Goal: Task Accomplishment & Management: Use online tool/utility

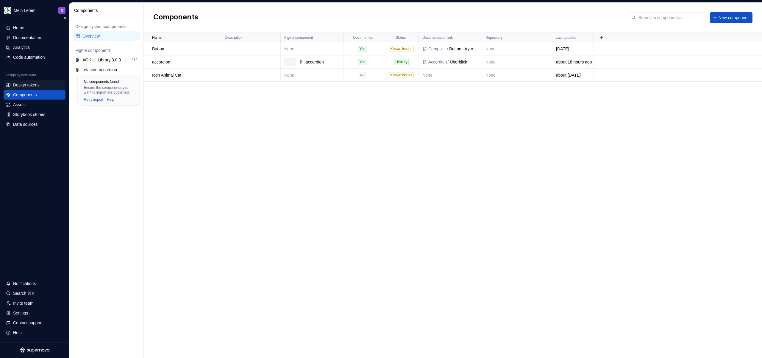
click at [41, 88] on div "Design tokens" at bounding box center [35, 85] width 62 height 10
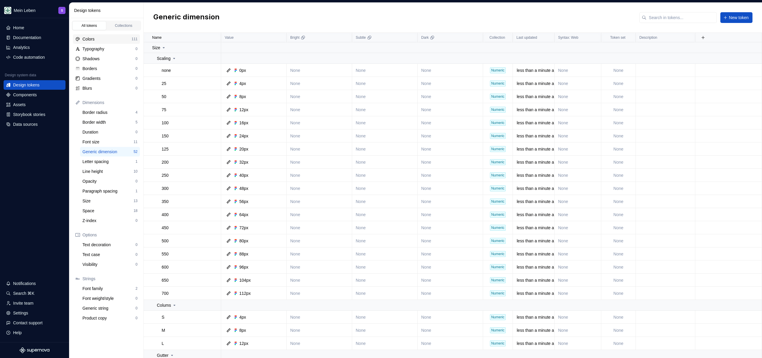
click at [111, 35] on div "Colors 111" at bounding box center [106, 39] width 67 height 10
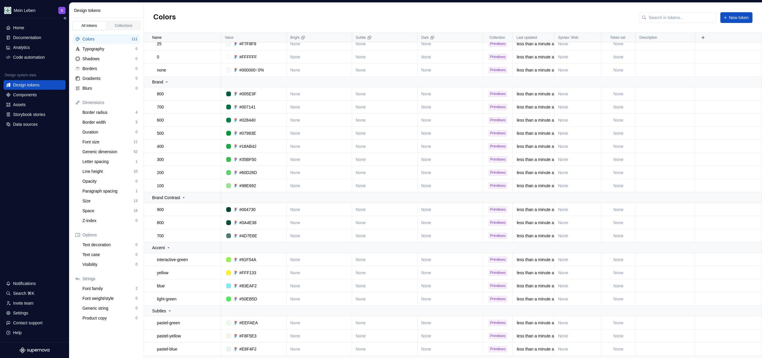
scroll to position [150, 0]
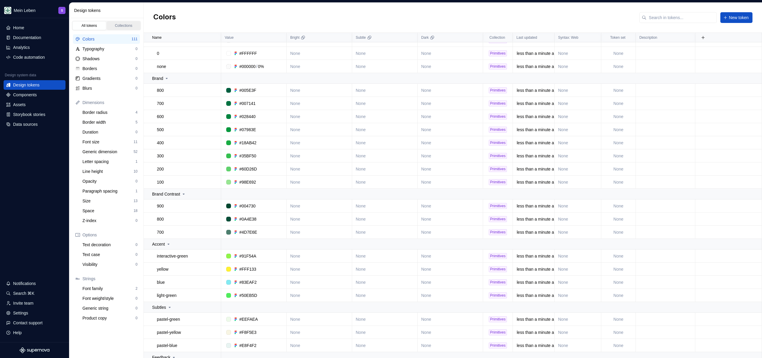
click at [130, 21] on link "Collections" at bounding box center [124, 25] width 34 height 9
click at [130, 23] on div "Collections" at bounding box center [124, 25] width 30 height 5
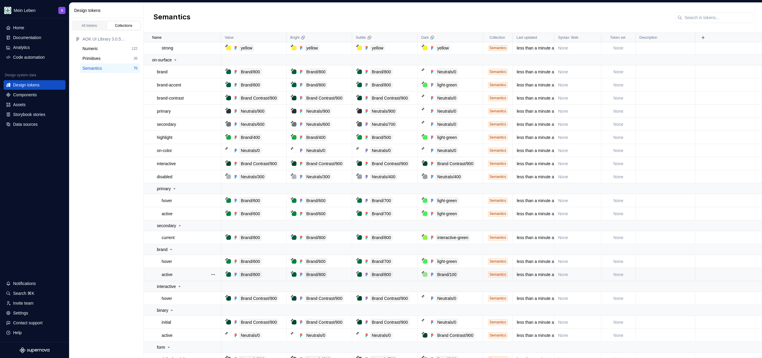
scroll to position [602, 0]
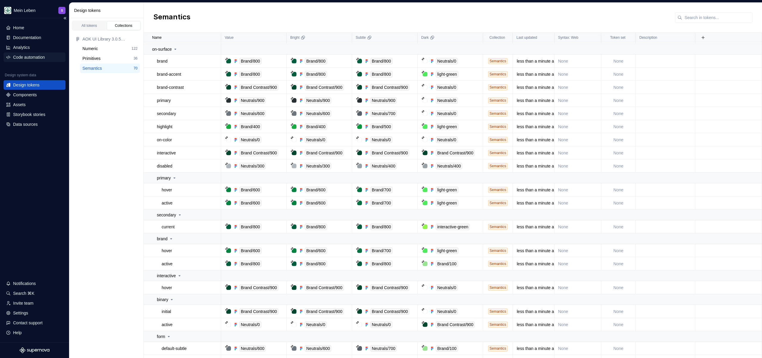
click at [34, 57] on div "Code automation" at bounding box center [29, 57] width 32 height 6
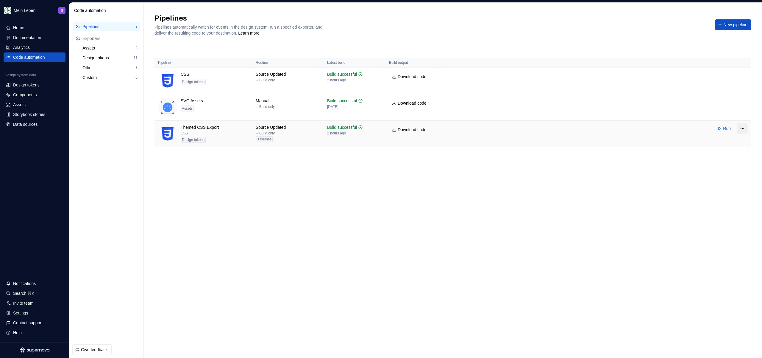
click at [743, 130] on html "Mein Leben S Home Documentation Analytics Code automation Design system data De…" at bounding box center [381, 179] width 762 height 358
click at [732, 142] on div "Edit pipeline" at bounding box center [731, 141] width 45 height 6
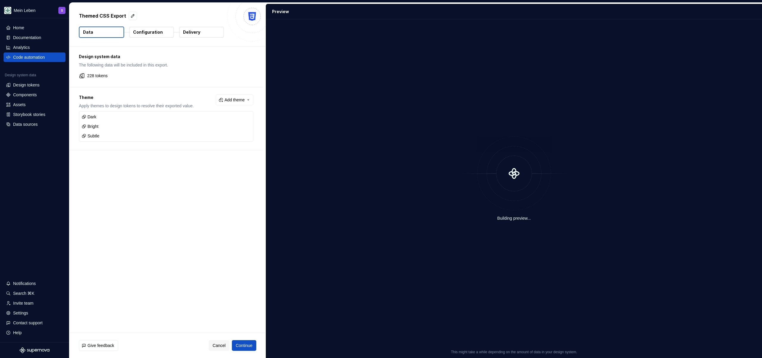
click at [146, 33] on p "Configuration" at bounding box center [148, 32] width 30 height 6
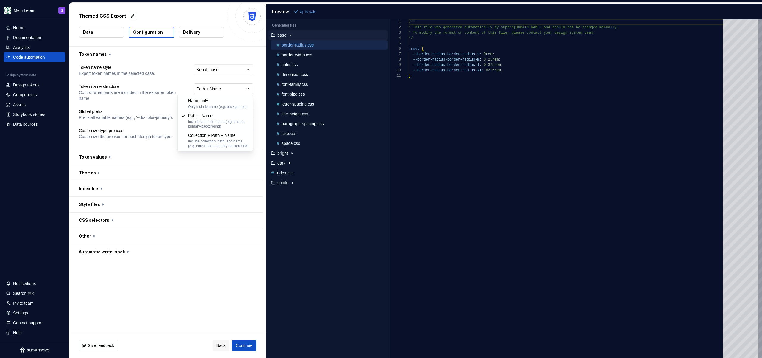
click at [232, 91] on html "**********" at bounding box center [381, 179] width 762 height 358
select select "********"
click at [300, 12] on span "Refresh preview" at bounding box center [313, 11] width 26 height 5
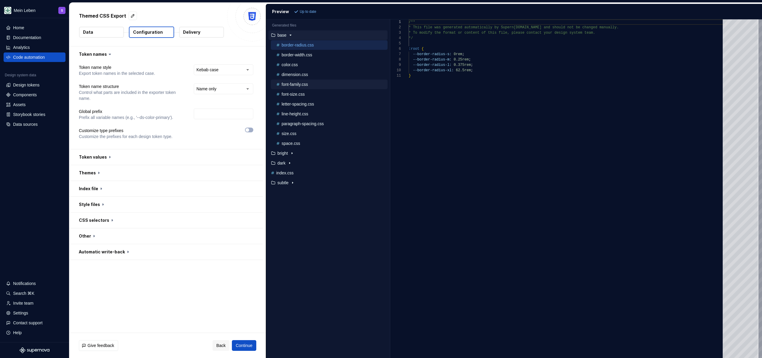
click at [306, 85] on p "font-family.css" at bounding box center [295, 84] width 26 height 5
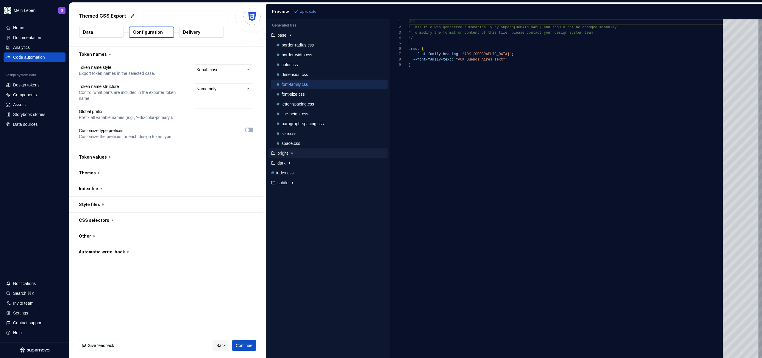
click at [283, 155] on button "bright" at bounding box center [328, 153] width 119 height 7
click at [294, 164] on p "color.css" at bounding box center [290, 163] width 16 height 5
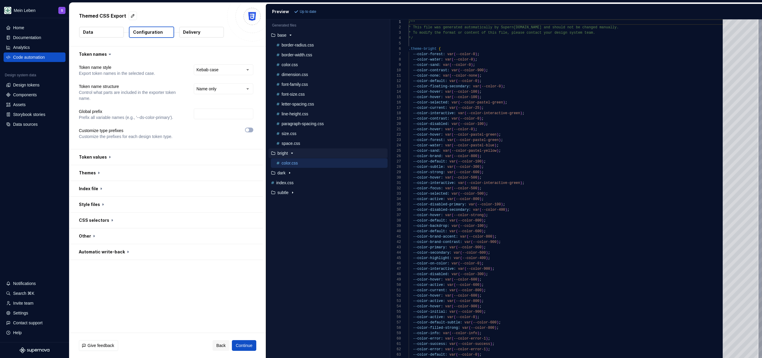
scroll to position [54, 0]
click at [298, 67] on div "color.css" at bounding box center [331, 65] width 113 height 6
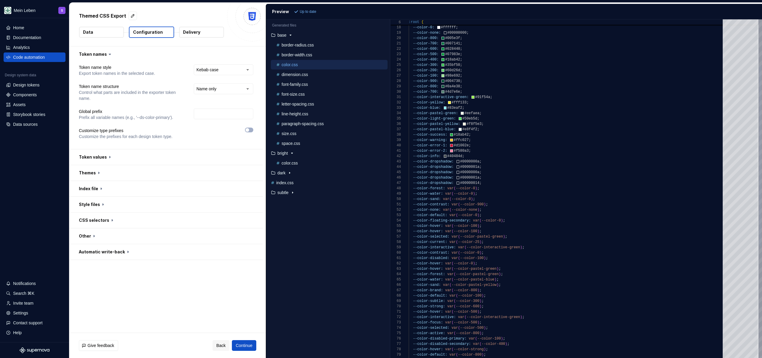
type textarea "**********"
drag, startPoint x: 414, startPoint y: 194, endPoint x: 447, endPoint y: 195, distance: 33.4
click at [447, 195] on div "--color-hover: var ( --color-100 ) ; --color-hover: var ( --color-100 ) ; --col…" at bounding box center [568, 250] width 318 height 633
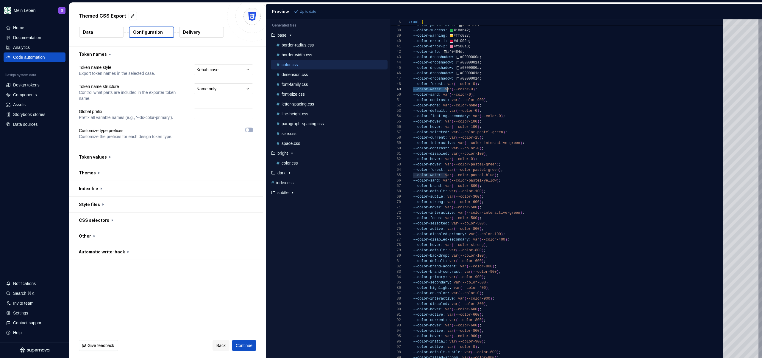
click at [218, 86] on html "**********" at bounding box center [381, 179] width 762 height 358
select select "**********"
click at [324, 13] on span "Refresh preview" at bounding box center [313, 11] width 26 height 5
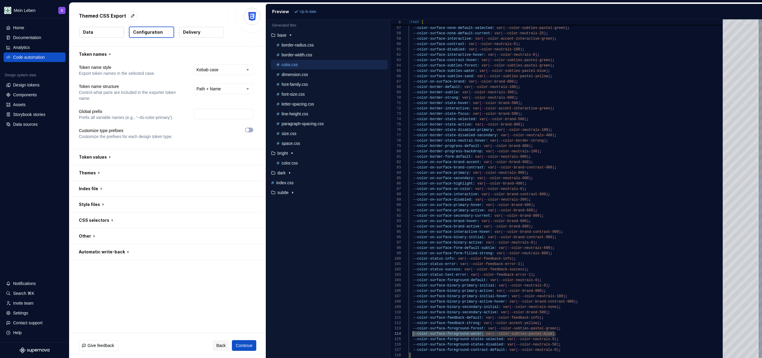
scroll to position [16, 0]
drag, startPoint x: 484, startPoint y: 334, endPoint x: 406, endPoint y: 334, distance: 77.7
click at [409, 334] on div "--color-surface-none-default-hover: var ( --color-neutrals-100 ) ; --color-surf…" at bounding box center [568, 41] width 318 height 633
click at [459, 329] on div "--color-surface-none-default-hover: var ( --color-neutrals-100 ) ; --color-surf…" at bounding box center [568, 41] width 318 height 633
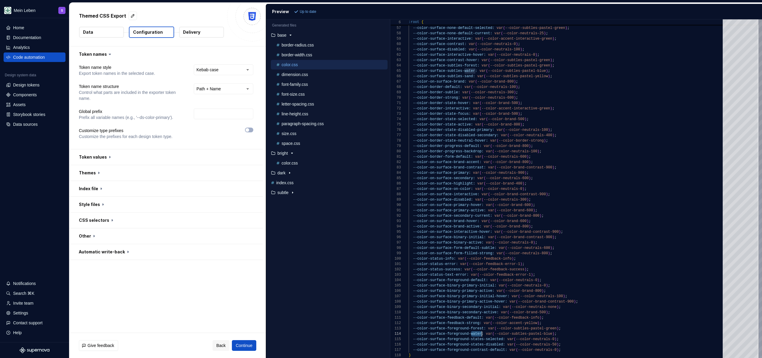
drag, startPoint x: 471, startPoint y: 335, endPoint x: 482, endPoint y: 334, distance: 10.7
click at [482, 334] on div "--color-surface-none-default-hover: var ( --color-neutrals-100 ) ; --color-surf…" at bounding box center [568, 41] width 318 height 633
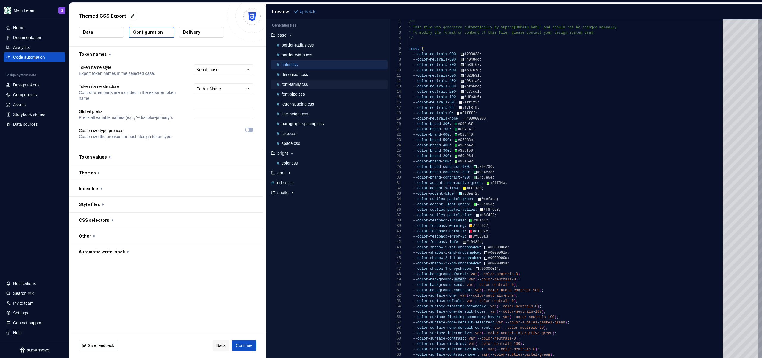
click at [308, 85] on p "font-family.css" at bounding box center [295, 84] width 26 height 5
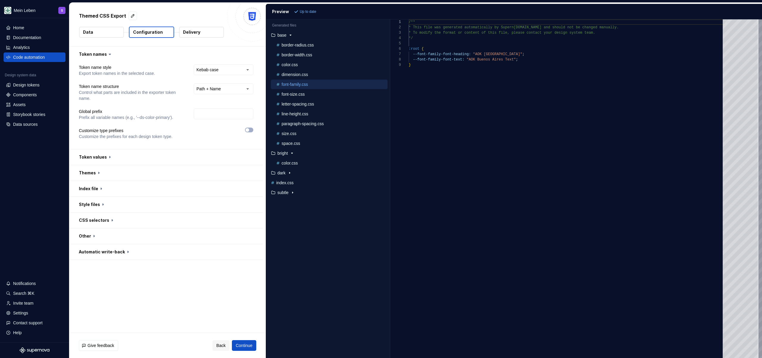
scroll to position [0, 0]
click at [304, 134] on div "size.css" at bounding box center [331, 133] width 113 height 6
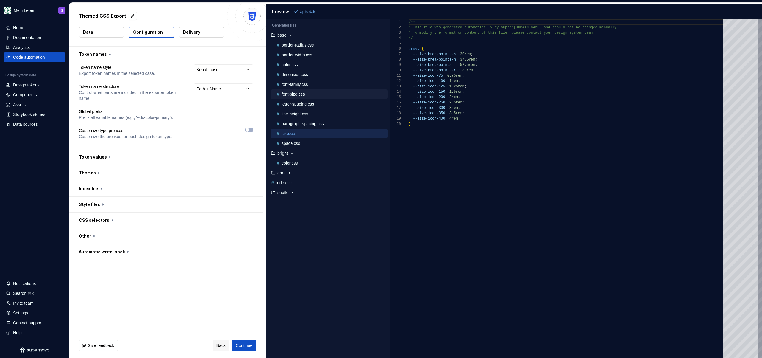
click at [301, 94] on p "font-size.css" at bounding box center [293, 94] width 23 height 5
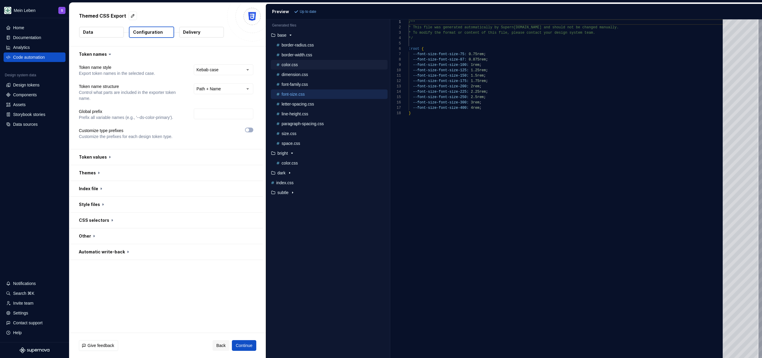
click at [295, 66] on p "color.css" at bounding box center [290, 64] width 16 height 5
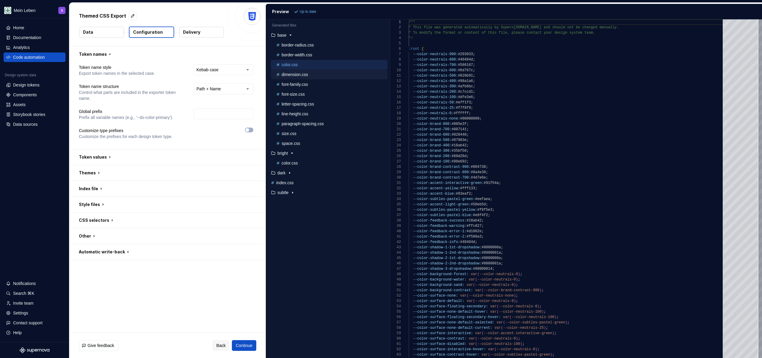
click at [294, 79] on div "dimension.css" at bounding box center [329, 75] width 117 height 10
click at [295, 75] on p "dimension.css" at bounding box center [295, 74] width 27 height 5
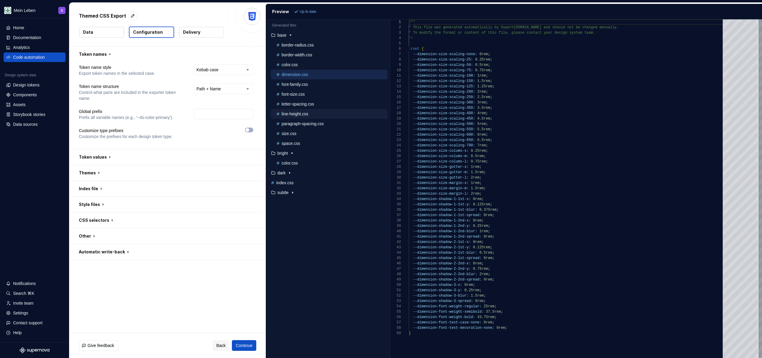
click at [296, 115] on p "line-height.css" at bounding box center [295, 113] width 27 height 5
type textarea "**********"
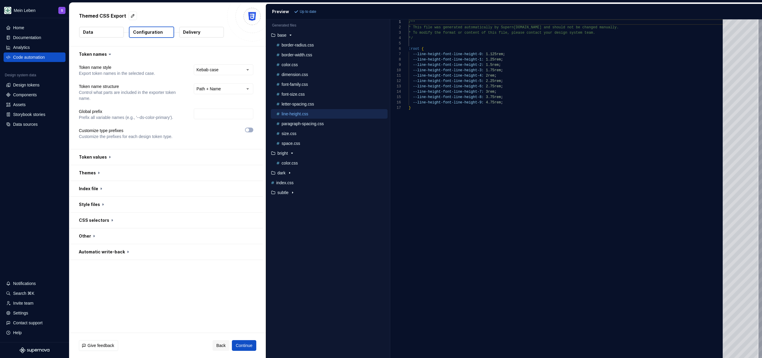
click at [238, 87] on html "**********" at bounding box center [381, 179] width 762 height 358
select select "********"
click at [306, 12] on span "Refresh preview" at bounding box center [313, 11] width 26 height 5
click at [324, 102] on div "letter-spacing.css" at bounding box center [331, 104] width 113 height 6
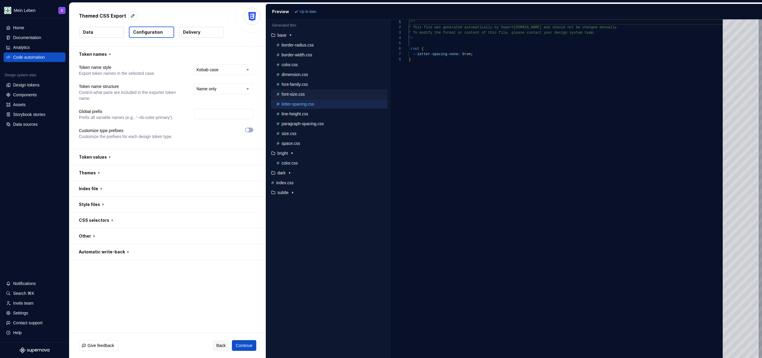
click at [327, 94] on div "font-size.css" at bounding box center [331, 94] width 113 height 6
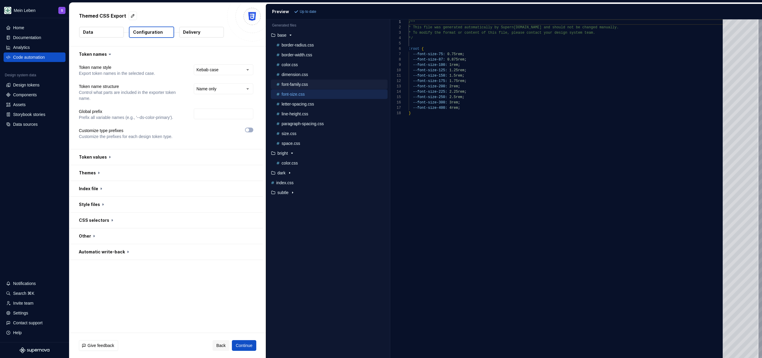
click at [327, 84] on div "font-family.css" at bounding box center [331, 84] width 113 height 6
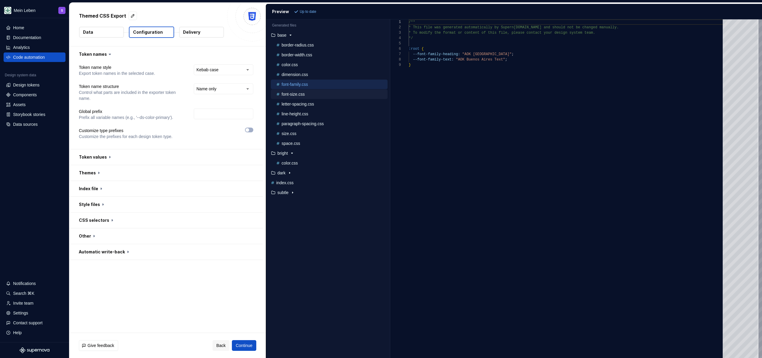
click at [326, 96] on div "font-size.css" at bounding box center [331, 94] width 113 height 6
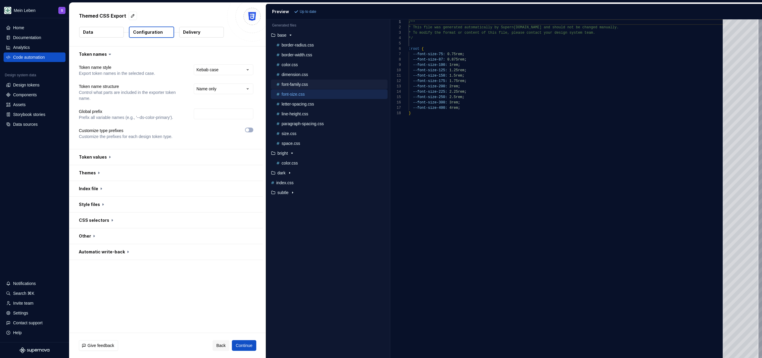
click at [329, 83] on div "font-family.css" at bounding box center [331, 84] width 113 height 6
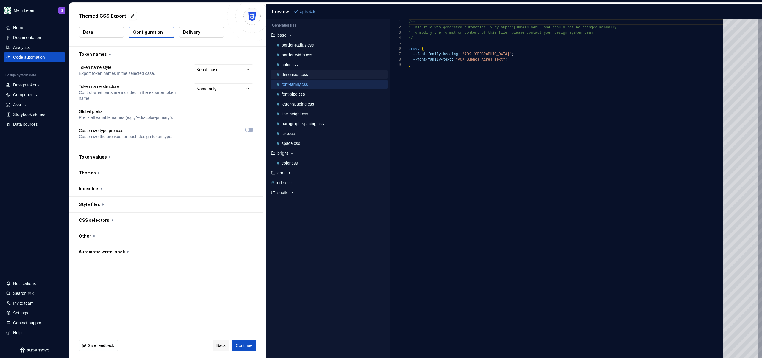
click at [328, 71] on div "dimension.css" at bounding box center [331, 74] width 113 height 6
type textarea "**********"
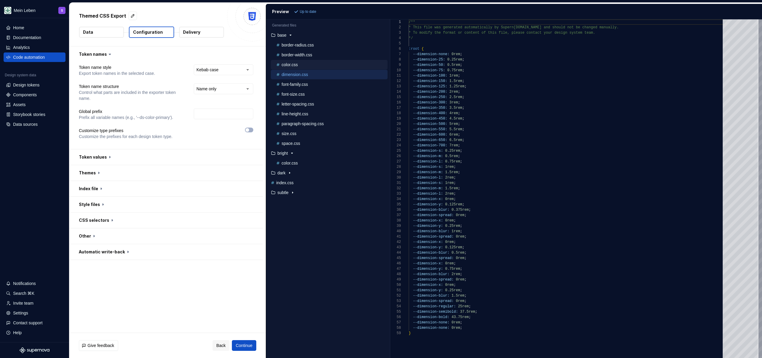
click at [328, 68] on div "color.css" at bounding box center [329, 65] width 117 height 10
click at [224, 95] on div "**********" at bounding box center [224, 92] width 60 height 18
click at [226, 90] on html "**********" at bounding box center [381, 179] width 762 height 358
select select "**********"
click at [309, 14] on button "Refresh preview" at bounding box center [311, 11] width 36 height 8
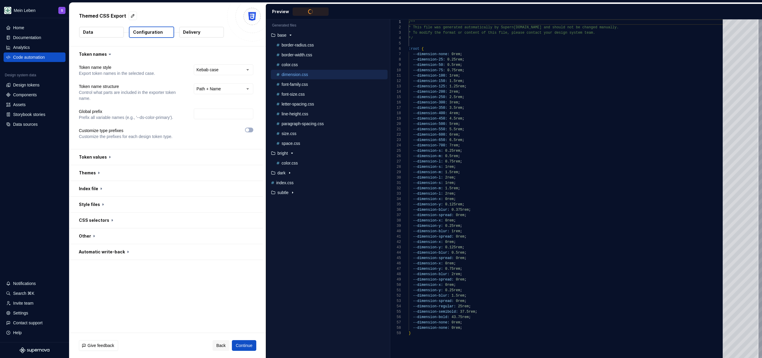
type textarea "**********"
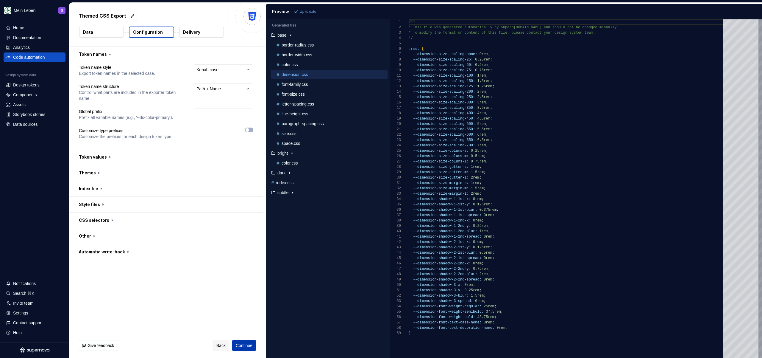
click at [239, 348] on button "Continue" at bounding box center [244, 345] width 24 height 11
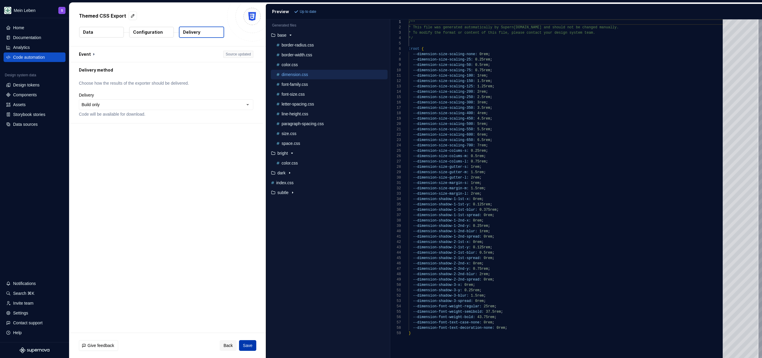
click at [243, 346] on span "Save" at bounding box center [248, 345] width 10 height 6
click at [111, 32] on button "Data" at bounding box center [101, 32] width 45 height 11
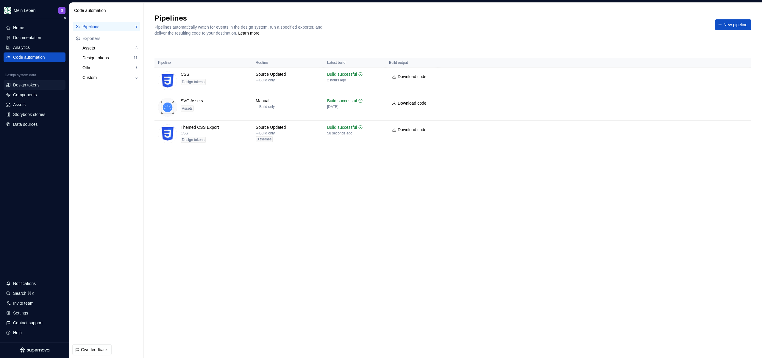
click at [34, 85] on div "Design tokens" at bounding box center [26, 85] width 27 height 6
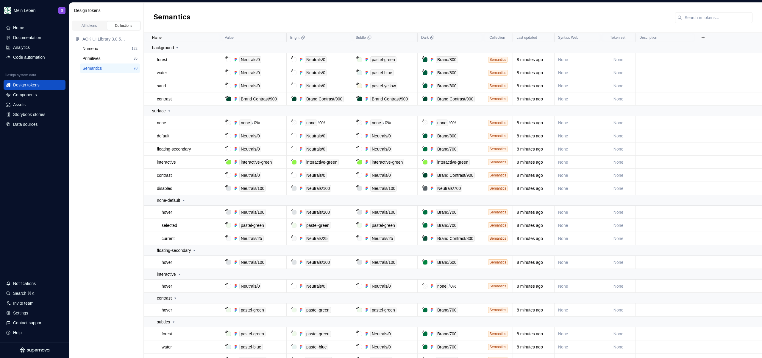
click at [228, 28] on div "Semantics" at bounding box center [453, 18] width 619 height 30
click at [277, 11] on div "Semantics" at bounding box center [453, 18] width 619 height 30
click at [277, 12] on div "Semantics" at bounding box center [453, 18] width 619 height 30
click at [567, 10] on div "Semantics" at bounding box center [453, 18] width 619 height 30
click at [246, 14] on div "Semantics" at bounding box center [453, 18] width 619 height 30
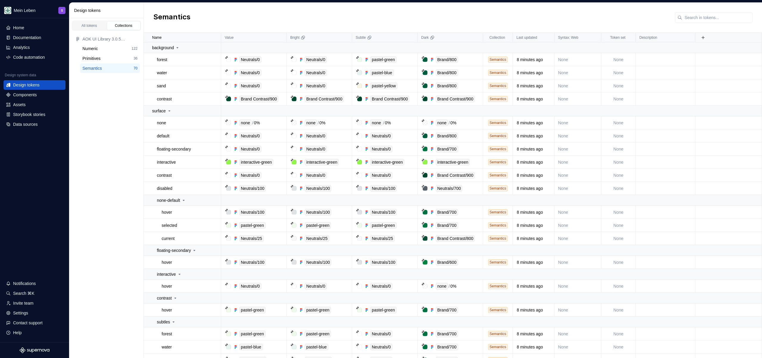
click at [351, 16] on div "Semantics" at bounding box center [453, 18] width 619 height 30
click at [338, 8] on div "Semantics" at bounding box center [453, 18] width 619 height 30
